Goal: Task Accomplishment & Management: Manage account settings

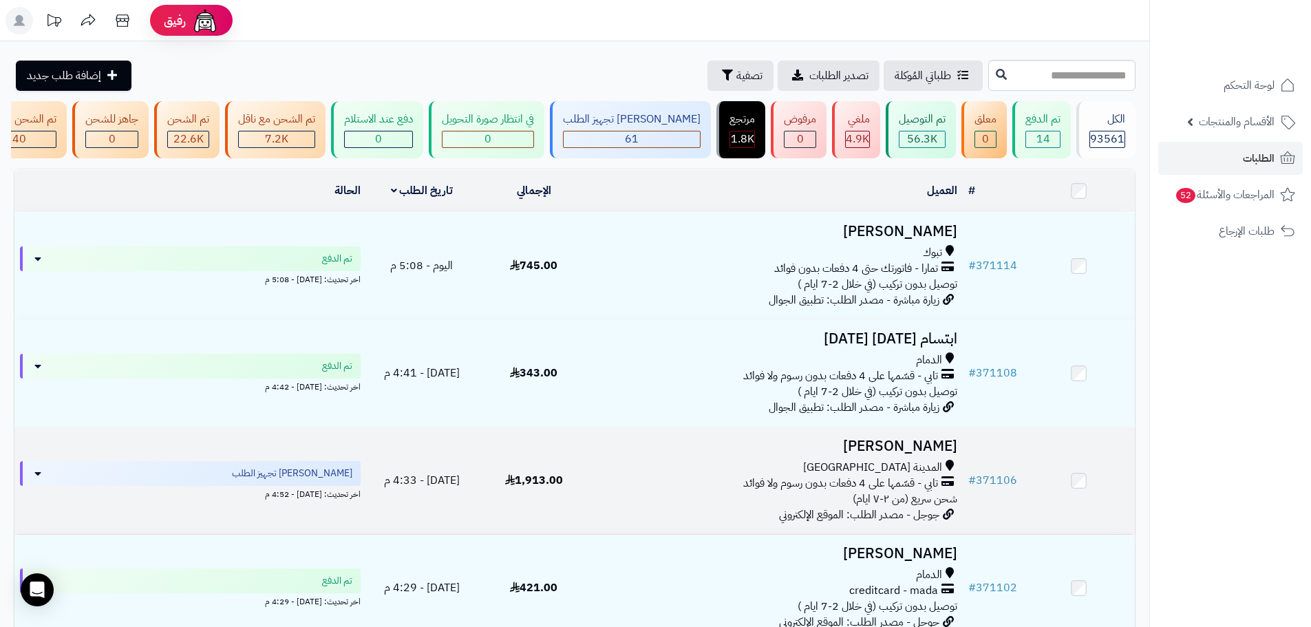
click at [698, 488] on div "تابي - قسّمها على 4 دفعات بدون رسوم ولا فوائد" at bounding box center [776, 484] width 362 height 16
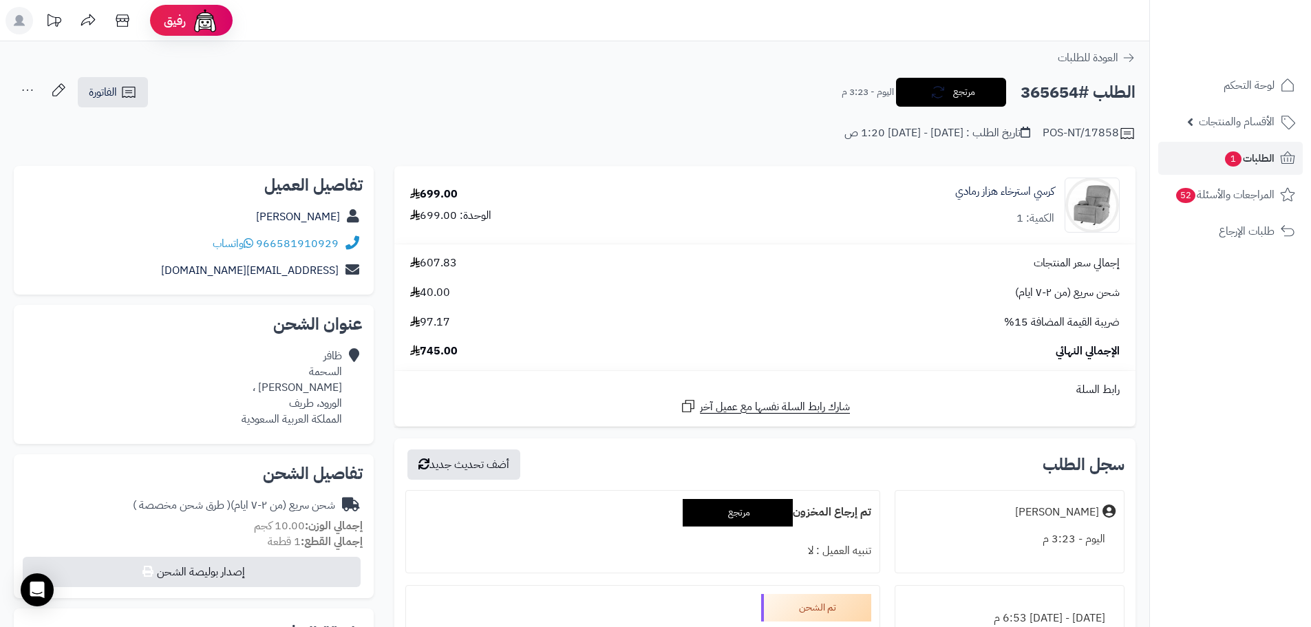
click at [1058, 96] on h2 "الطلب #365654" at bounding box center [1078, 92] width 115 height 28
copy h2 "365654"
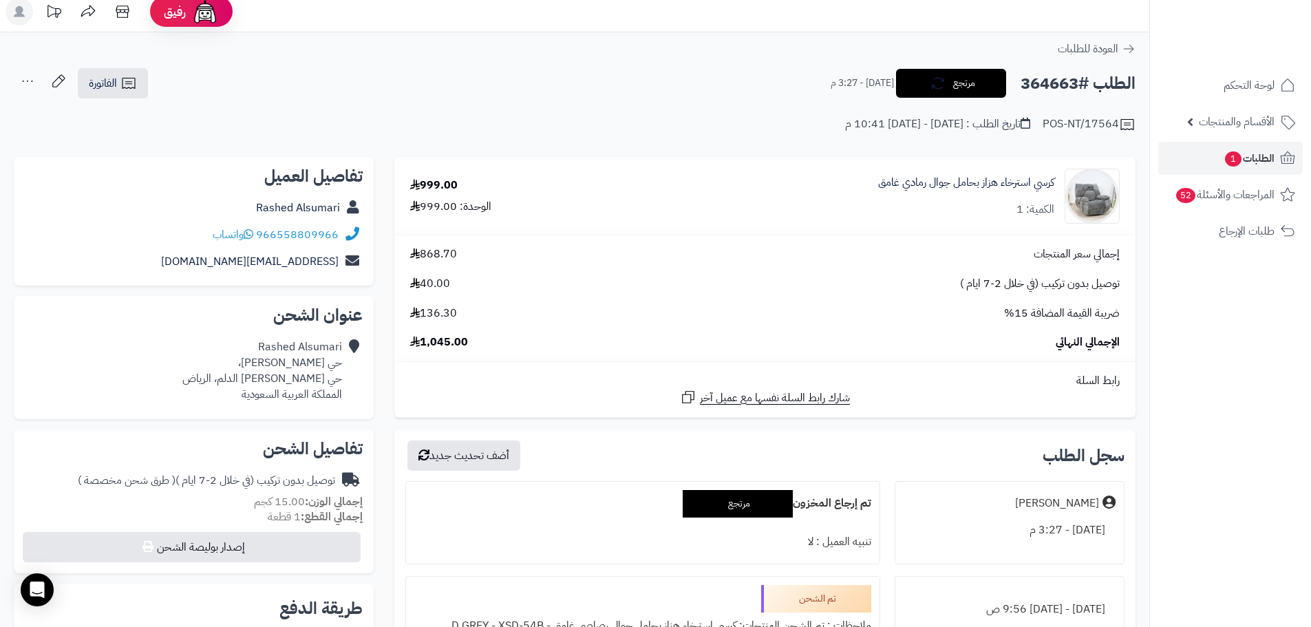
scroll to position [69, 0]
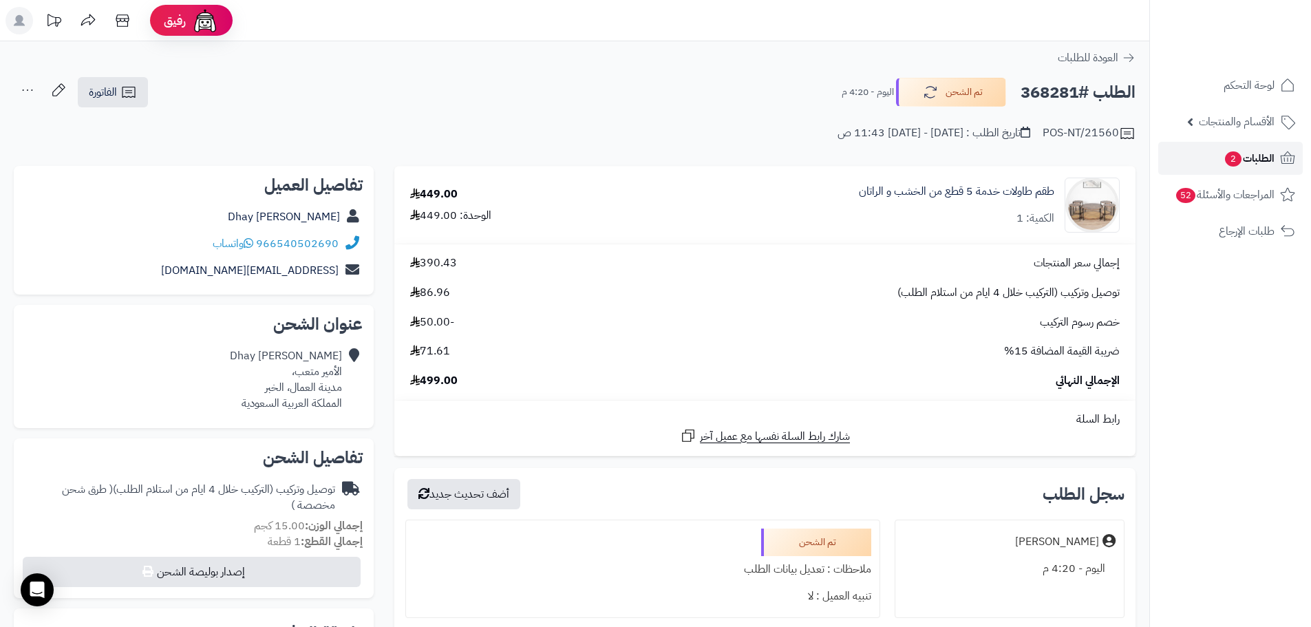
click at [1260, 168] on link "الطلبات 2" at bounding box center [1230, 158] width 145 height 33
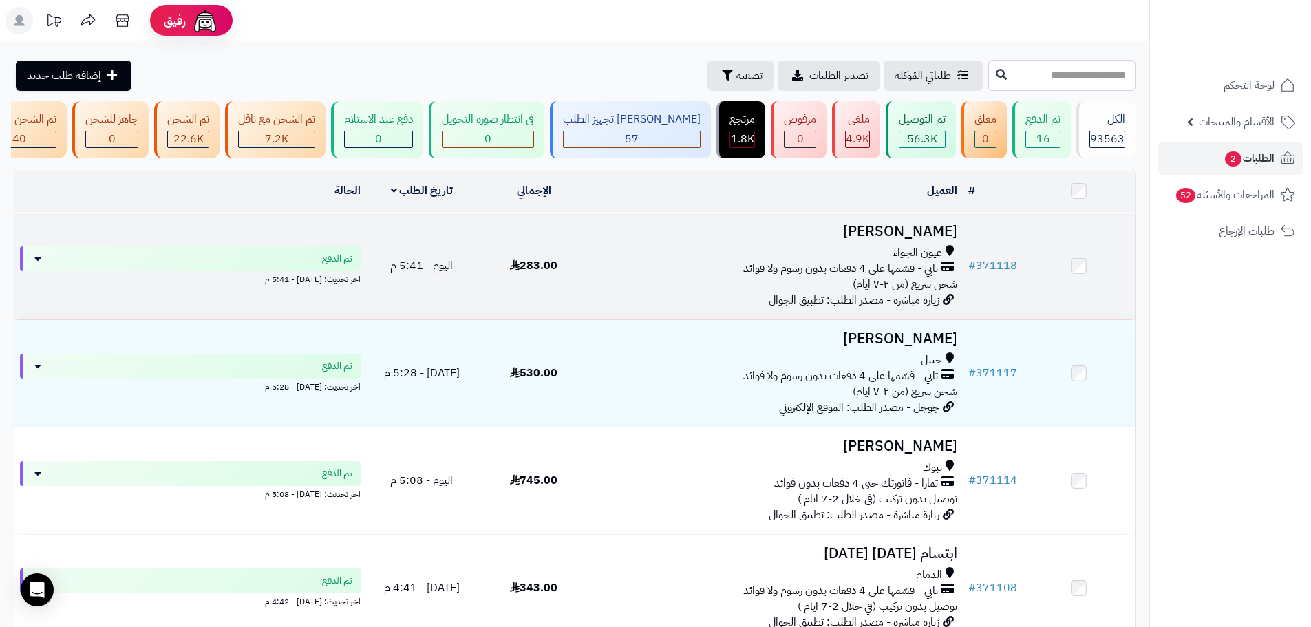
click at [634, 293] on div "عيون الجواء تابي - قسّمها على 4 دفعات بدون رسوم ولا فوائد شحن سريع (من ٢-٧ ايام)" at bounding box center [776, 268] width 362 height 47
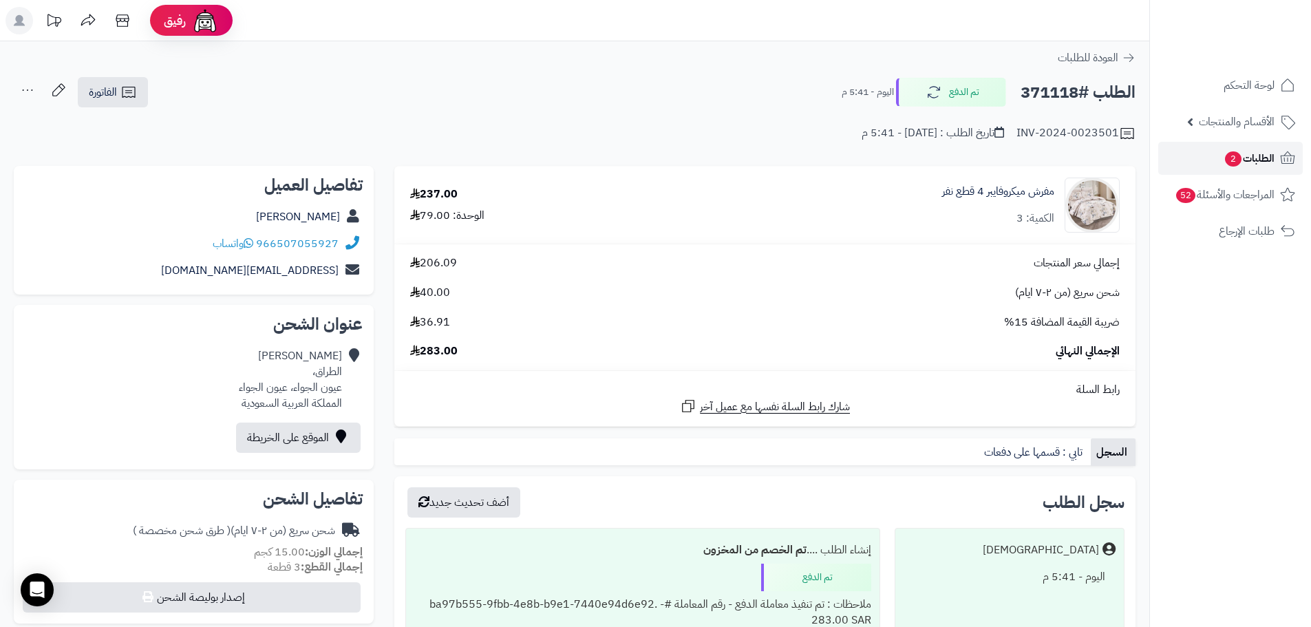
click at [1258, 160] on span "الطلبات 2" at bounding box center [1249, 158] width 51 height 19
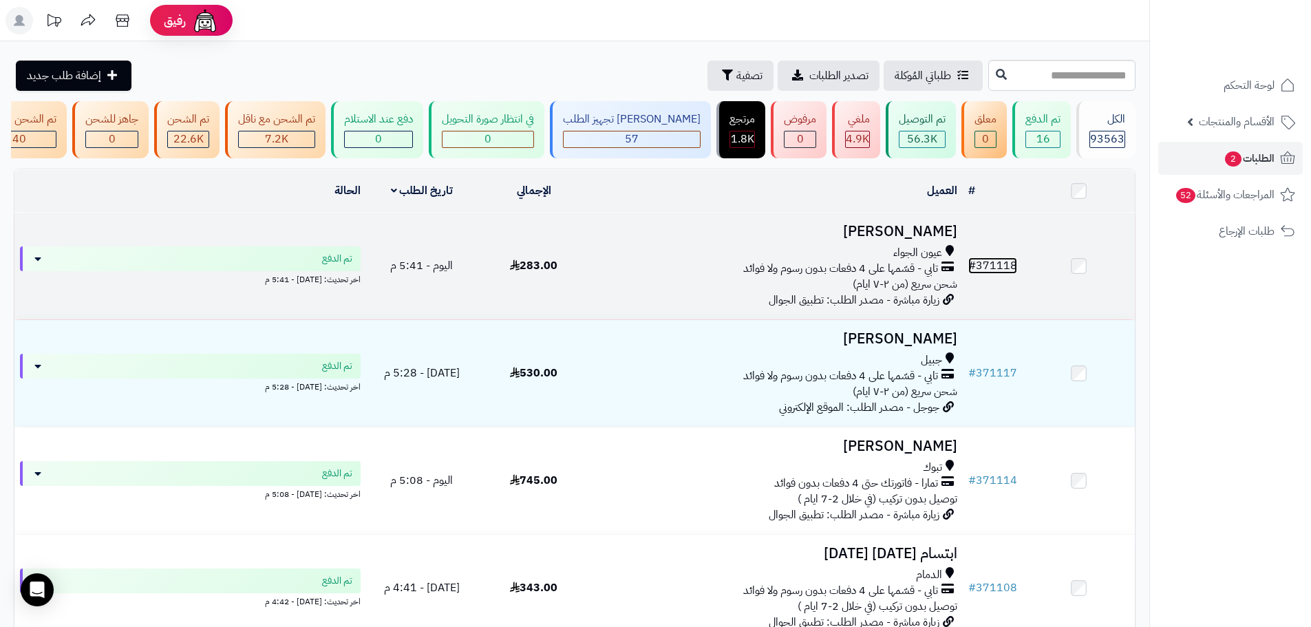
click at [989, 271] on link "# 371118" at bounding box center [992, 265] width 49 height 17
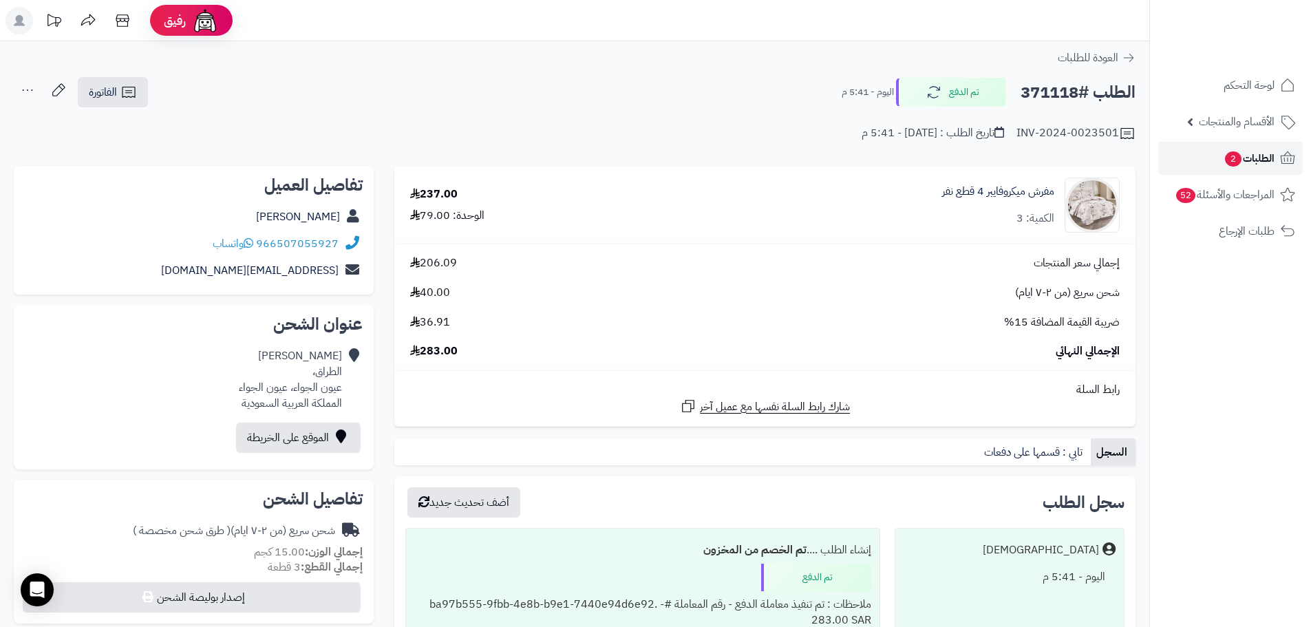
click at [1239, 150] on span "الطلبات 2" at bounding box center [1249, 158] width 51 height 19
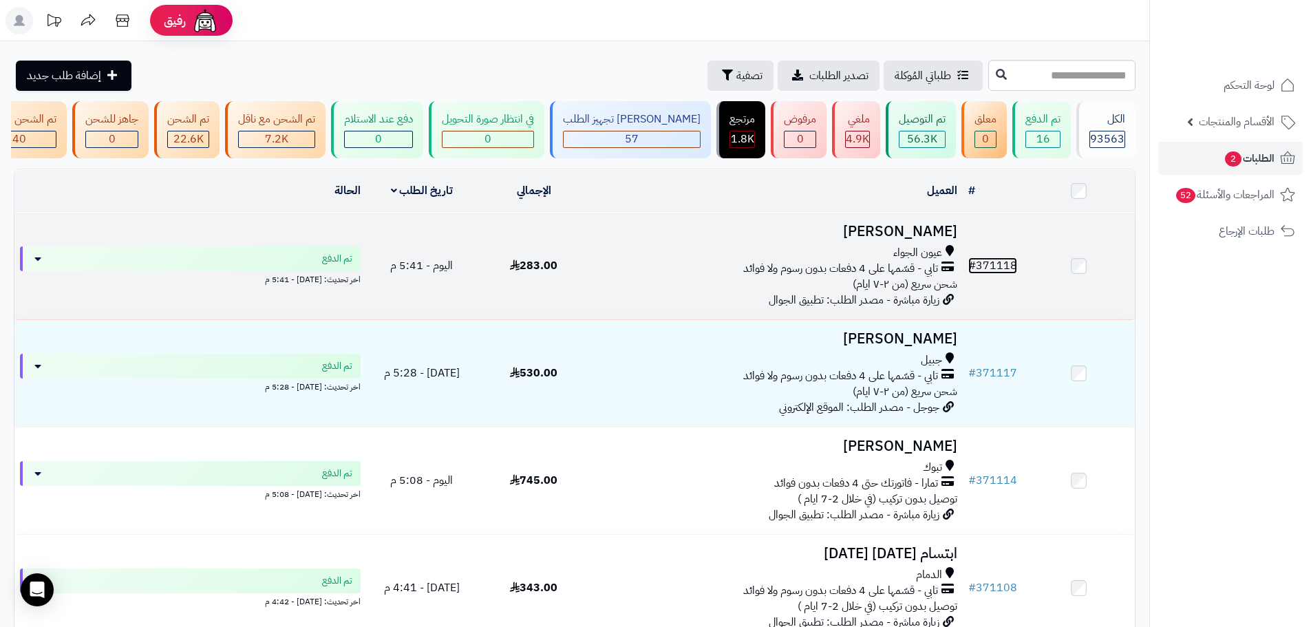
click at [997, 269] on link "# 371118" at bounding box center [992, 265] width 49 height 17
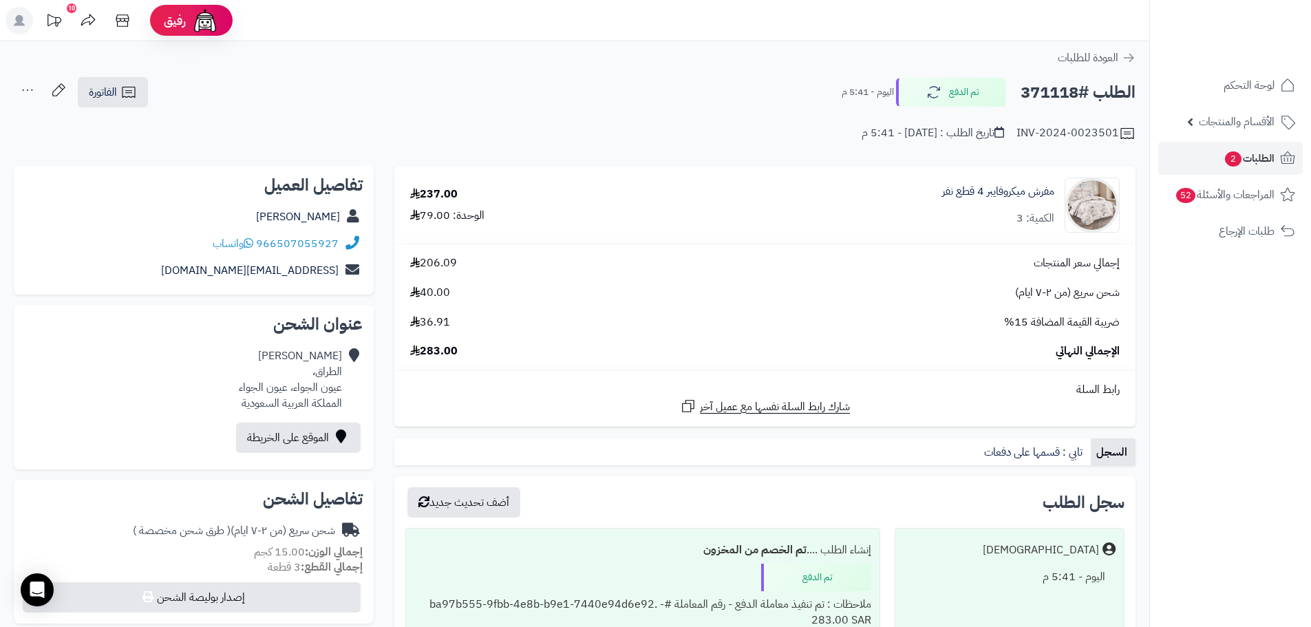
click at [1008, 200] on div "مفرش ميكروفايبر 4 قطع نفر الكمية: 3" at bounding box center [998, 205] width 112 height 43
click at [1090, 205] on img at bounding box center [1093, 205] width 54 height 55
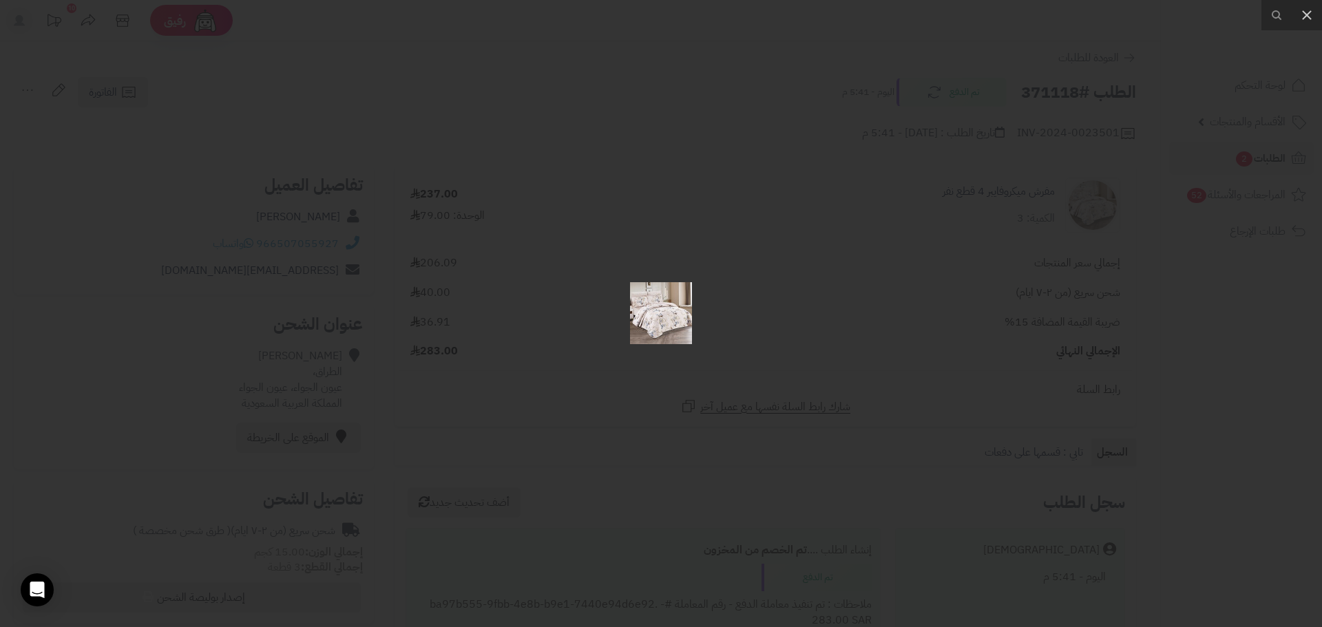
click at [958, 238] on div at bounding box center [661, 313] width 1322 height 627
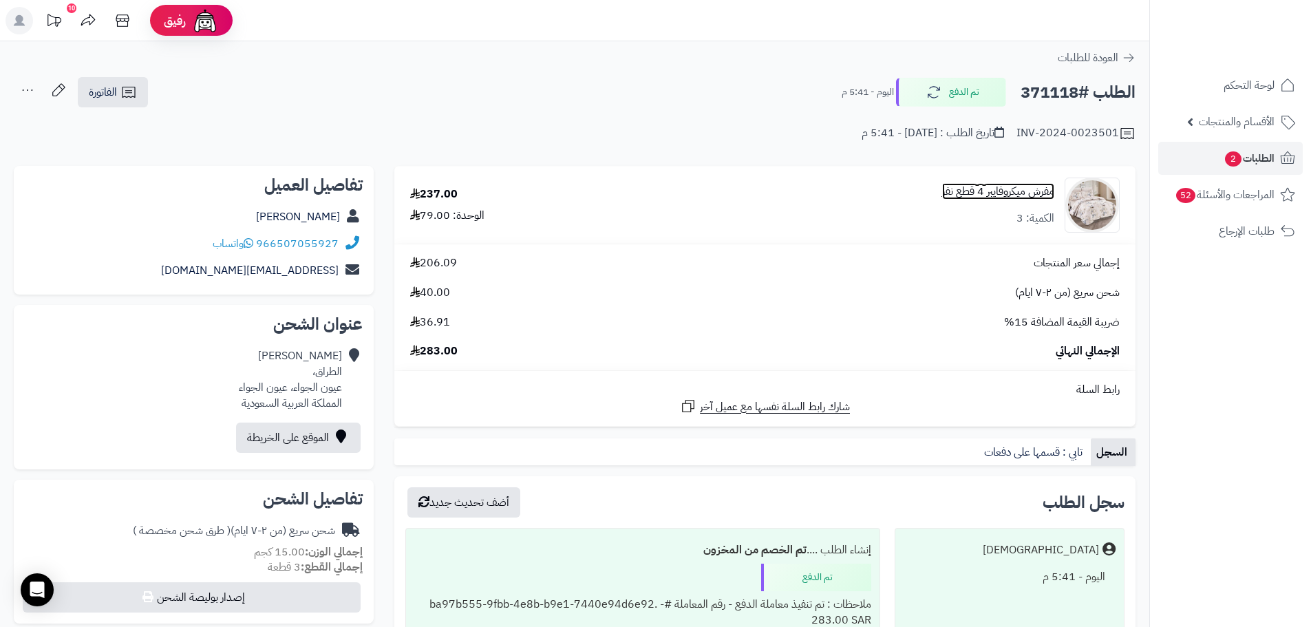
click at [1014, 189] on link "مفرش ميكروفايبر 4 قطع نفر" at bounding box center [998, 192] width 112 height 16
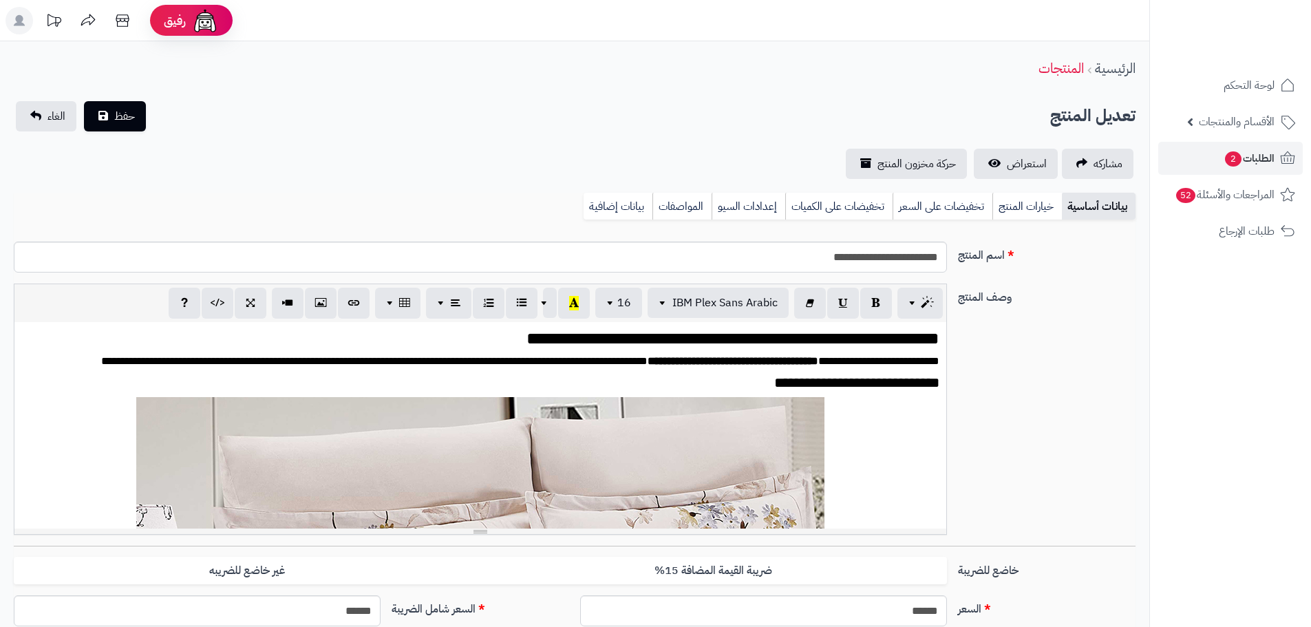
scroll to position [2592, 0]
click at [997, 169] on link "استعراض" at bounding box center [1016, 164] width 84 height 30
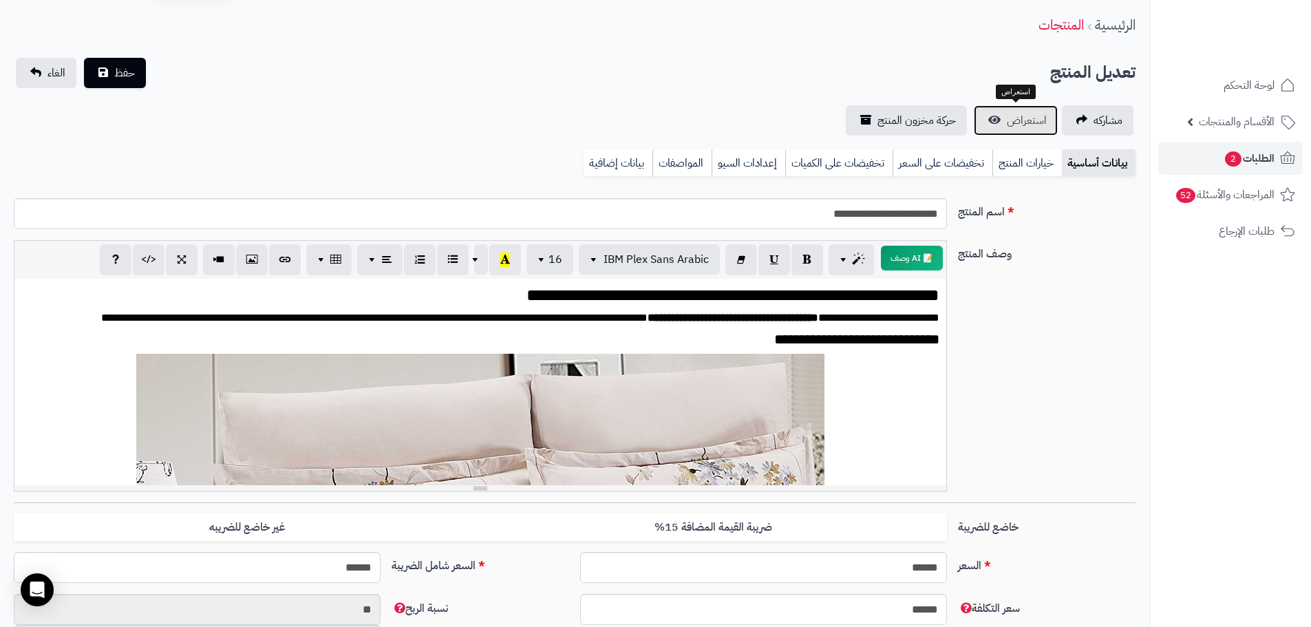
scroll to position [0, 0]
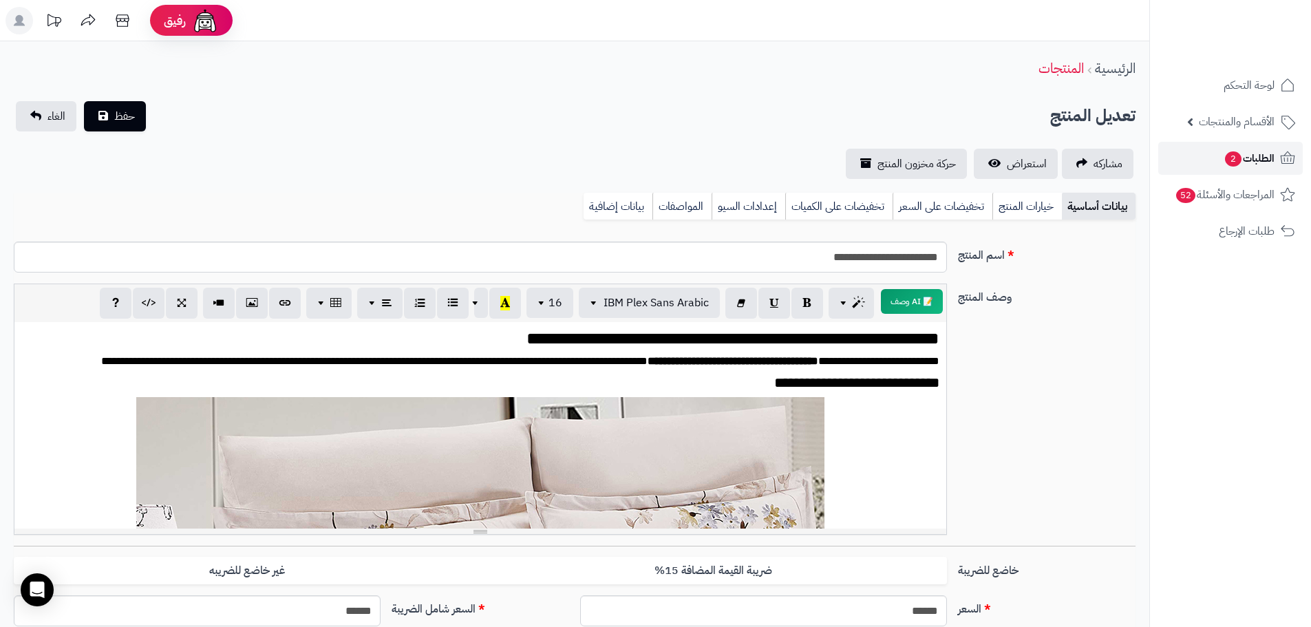
click at [1258, 158] on span "الطلبات 2" at bounding box center [1249, 158] width 51 height 19
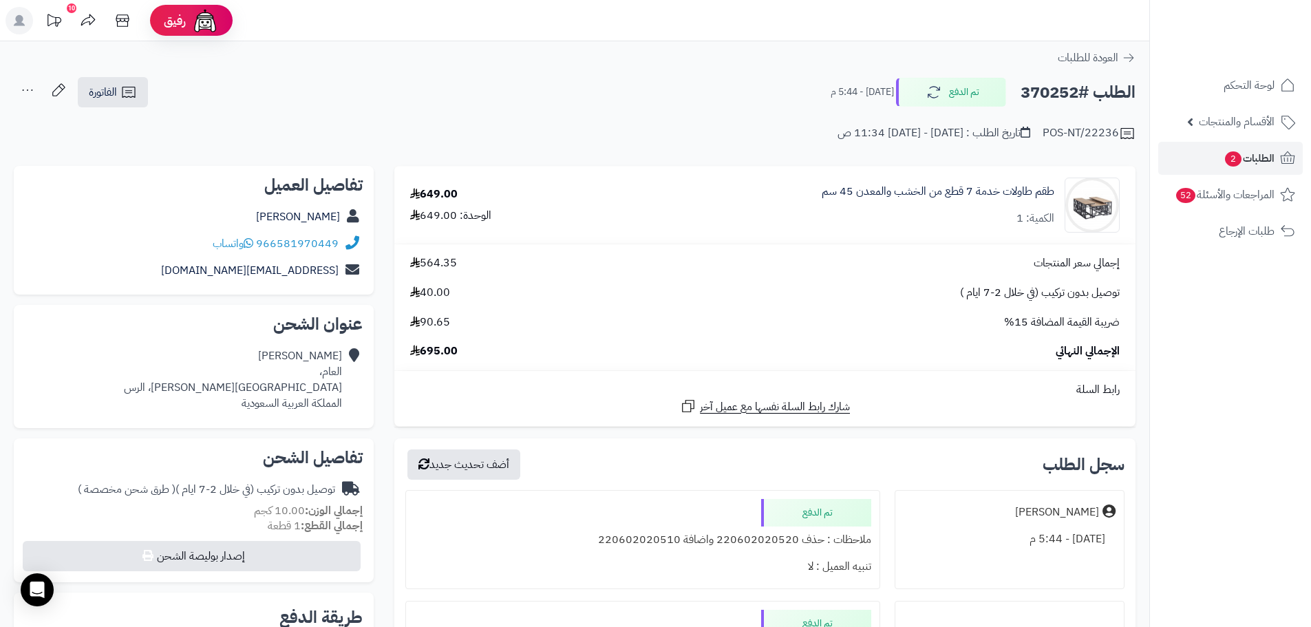
click at [646, 549] on div "ملاحظات : حذف 220602020520 واضافة 220602020510" at bounding box center [642, 540] width 456 height 27
copy div "220602020510"
click at [1057, 88] on h2 "الطلب #370252" at bounding box center [1078, 92] width 115 height 28
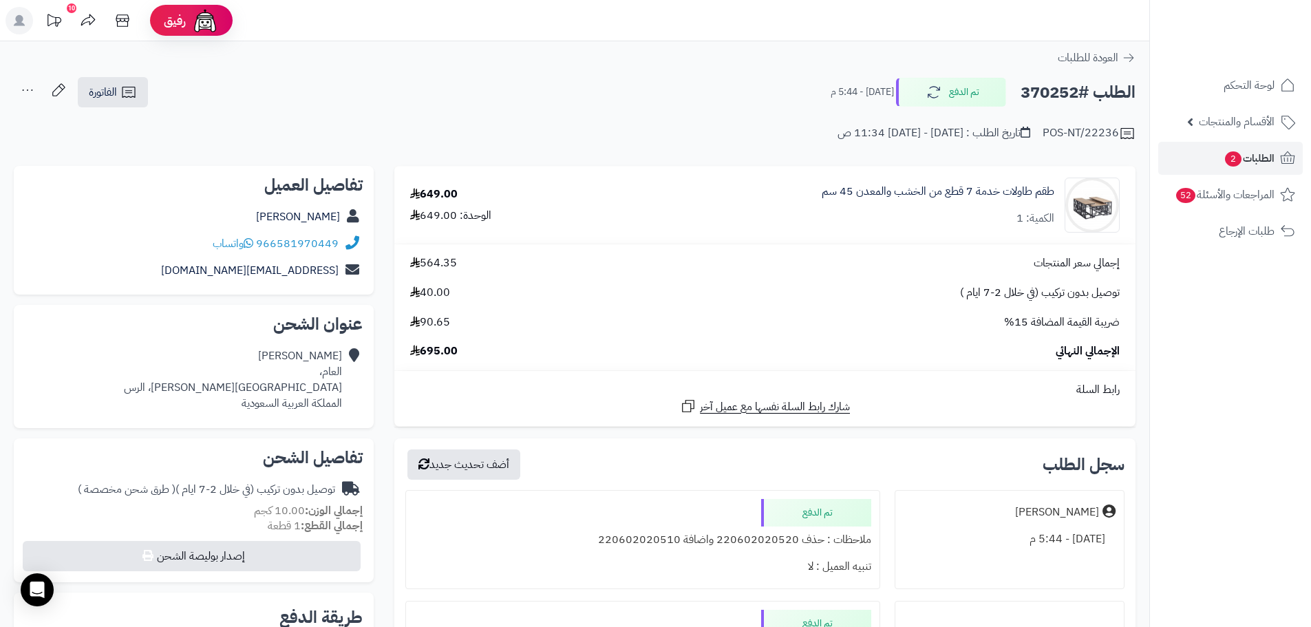
copy h2 "370252"
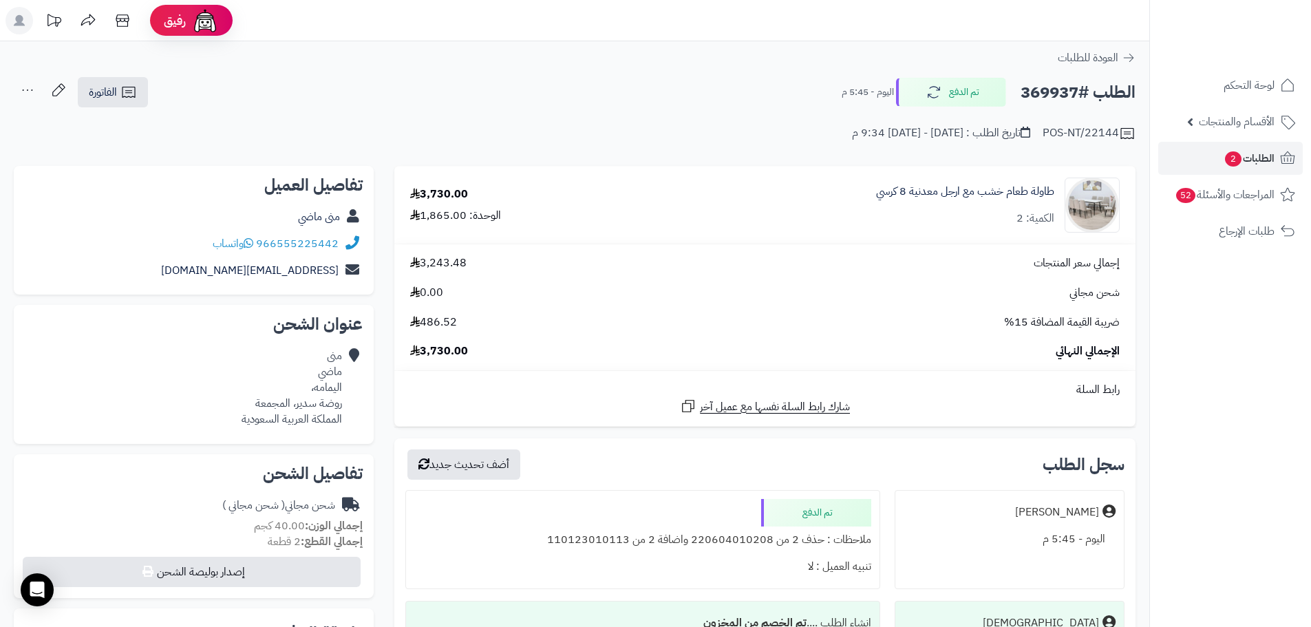
click at [1037, 95] on h2 "الطلب #369937" at bounding box center [1078, 92] width 115 height 28
copy h2 "369937"
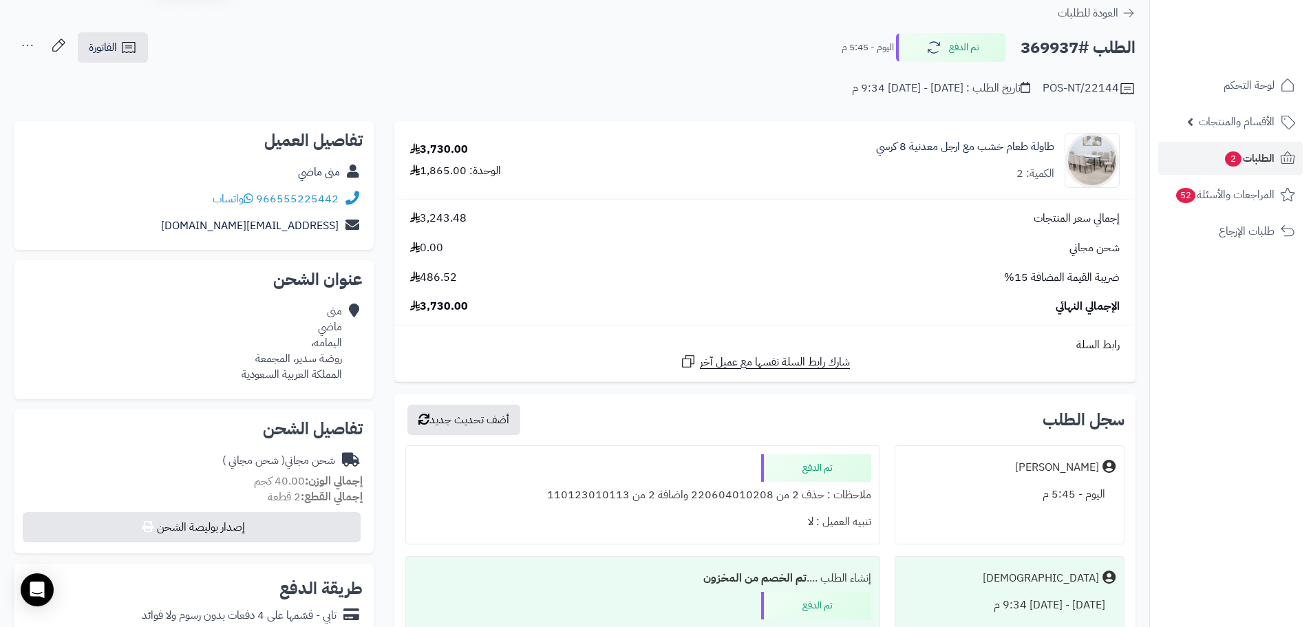
scroll to position [69, 0]
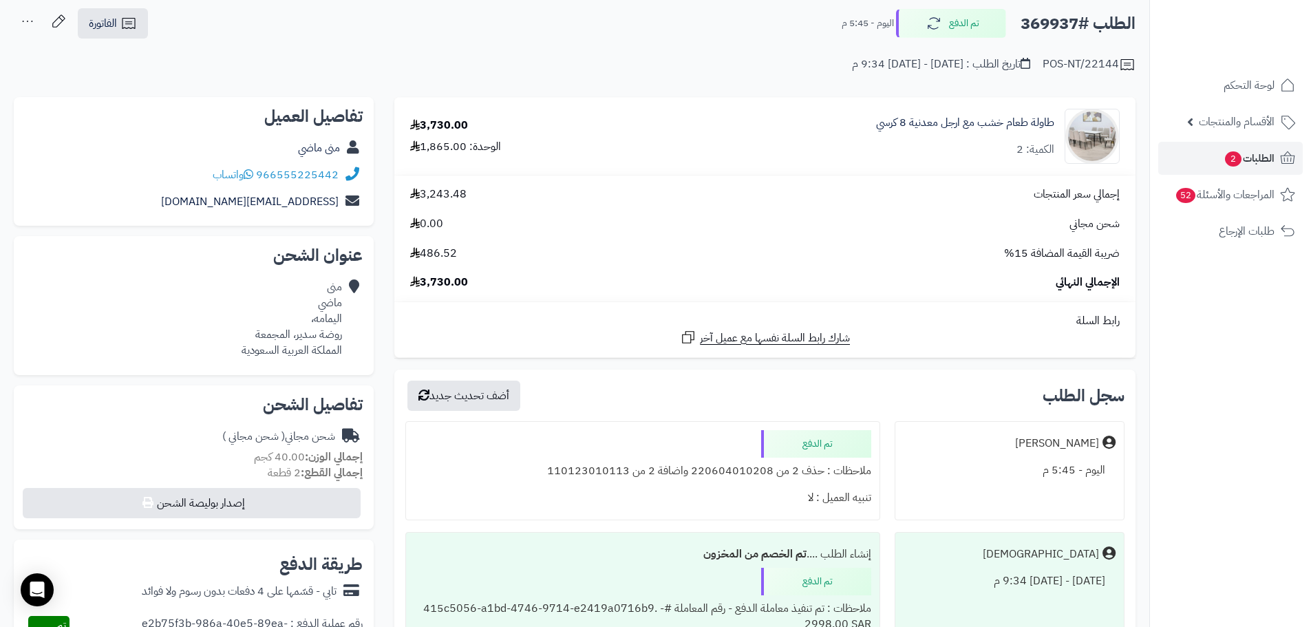
click at [576, 463] on div "ملاحظات : حذف 2 من 220604010208 واضافة 2 من 110123010113" at bounding box center [642, 471] width 456 height 27
copy div "110123010113"
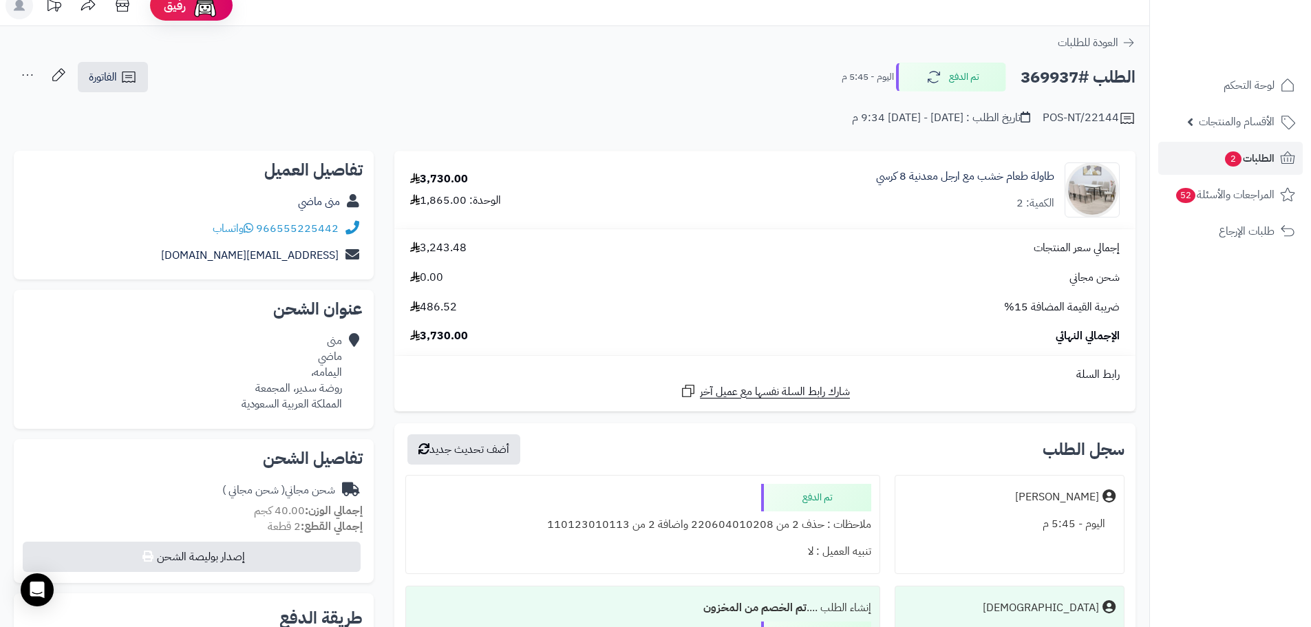
scroll to position [0, 0]
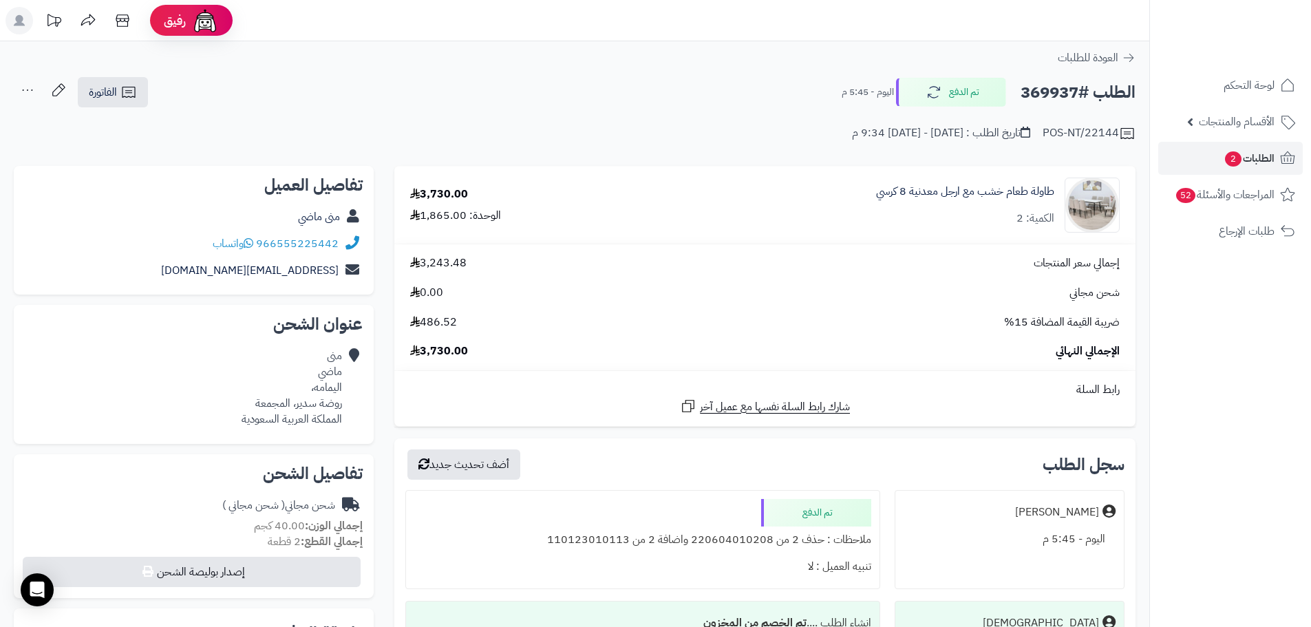
click at [1055, 86] on h2 "الطلب #369937" at bounding box center [1078, 92] width 115 height 28
copy h2 "369937"
